Goal: Task Accomplishment & Management: Use online tool/utility

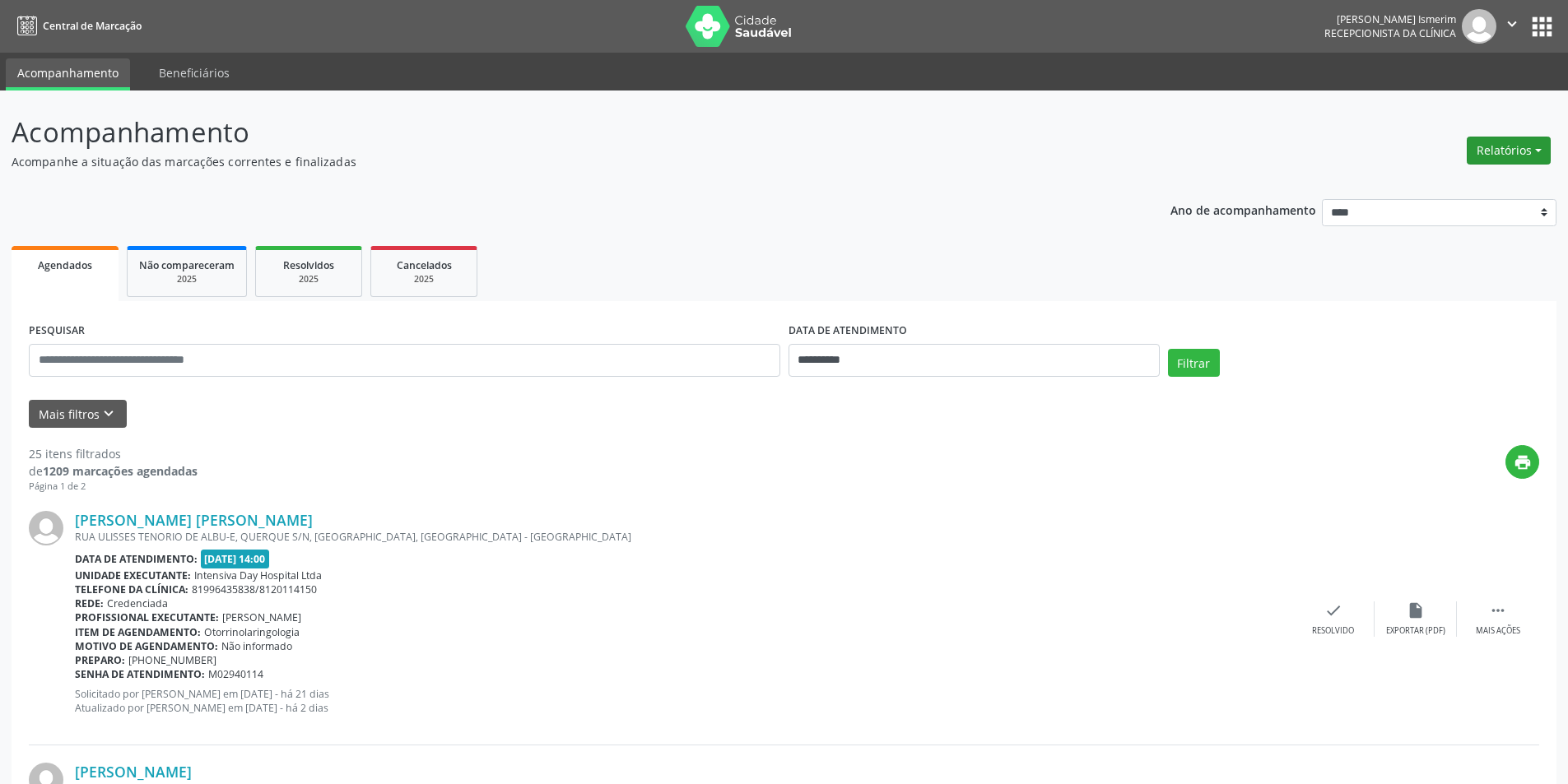
click at [1500, 151] on button "Relatórios" at bounding box center [1508, 150] width 84 height 28
click at [1449, 188] on link "Agendamentos" at bounding box center [1462, 185] width 176 height 23
select select "*"
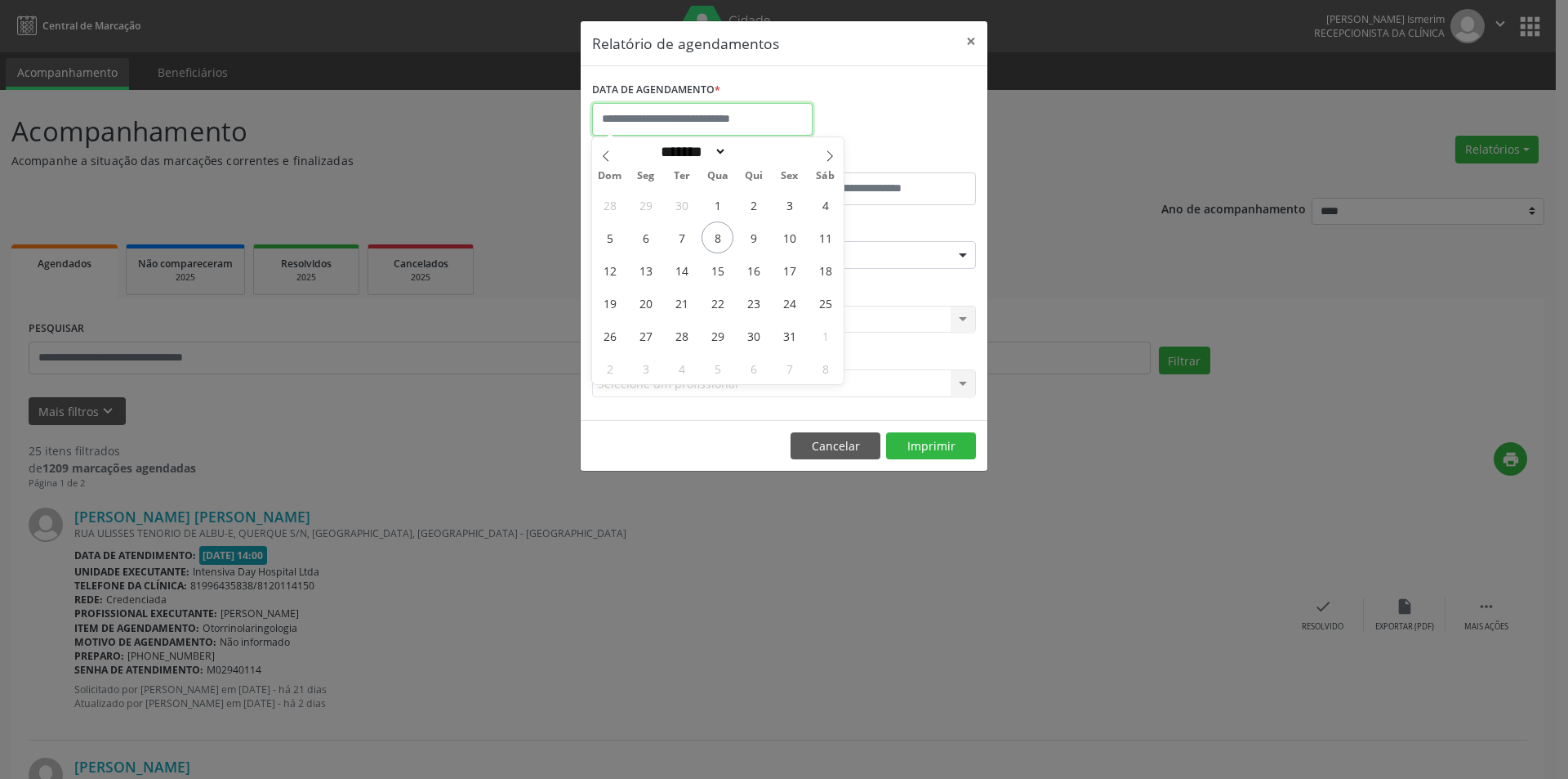
click at [710, 118] on input "text" at bounding box center [702, 119] width 221 height 33
click at [760, 233] on span "9" at bounding box center [753, 238] width 32 height 32
type input "**********"
click at [760, 233] on span "9" at bounding box center [753, 238] width 32 height 32
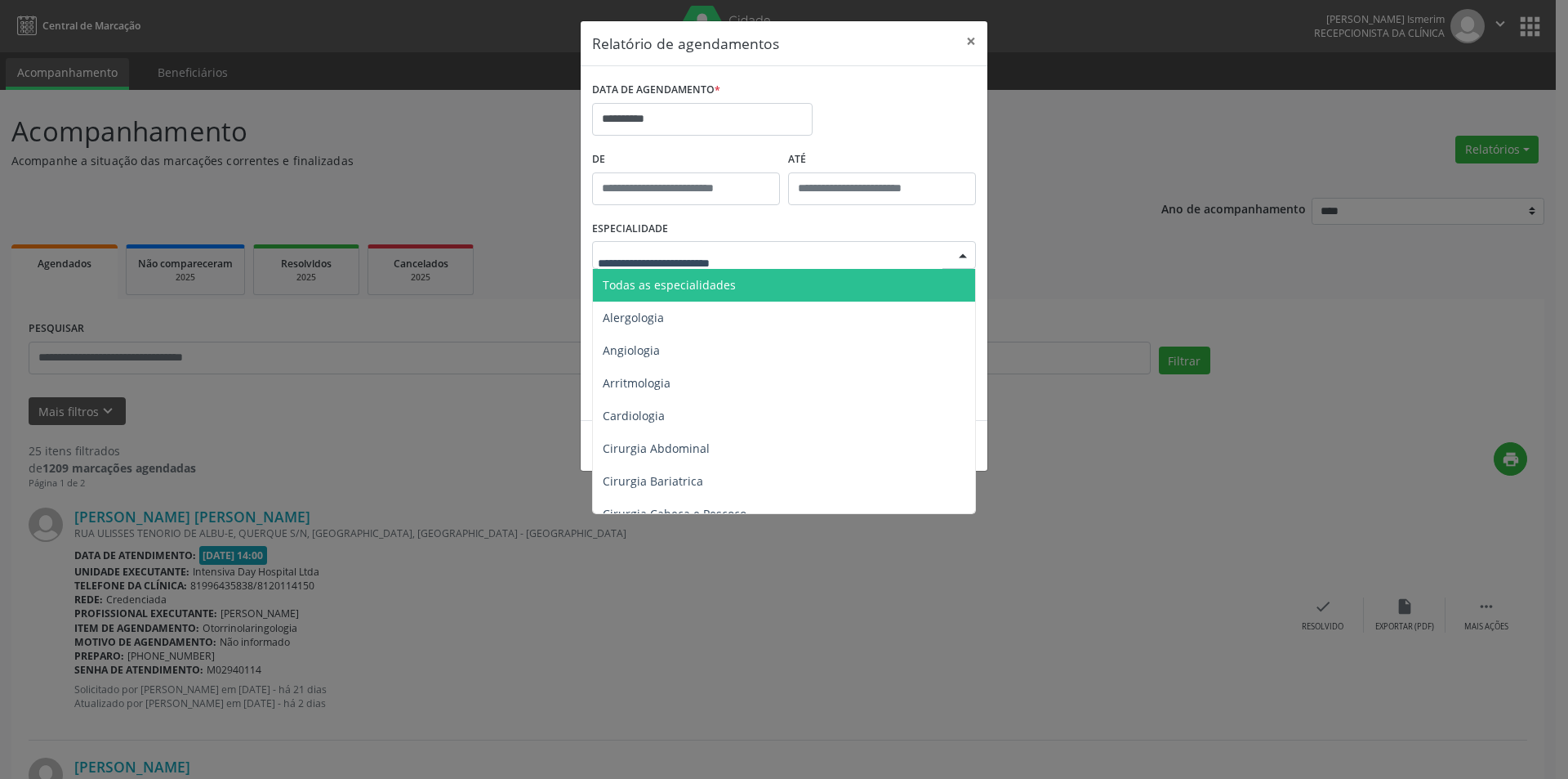
click at [715, 285] on span "Todas as especialidades" at bounding box center [669, 285] width 134 height 16
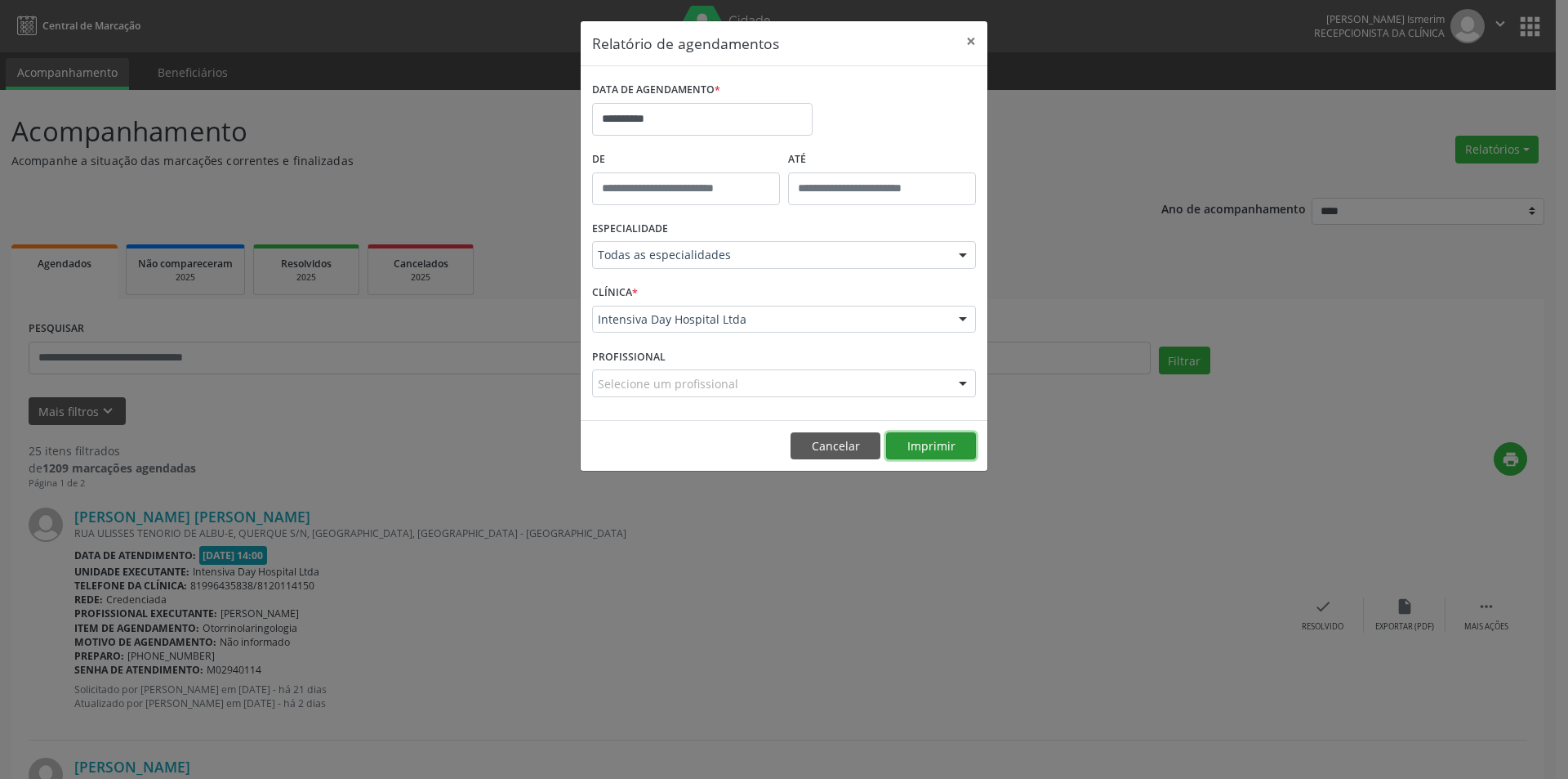
click at [914, 446] on button "Imprimir" at bounding box center [931, 446] width 90 height 28
click at [975, 42] on button "×" at bounding box center [970, 41] width 33 height 40
